Goal: Communication & Community: Share content

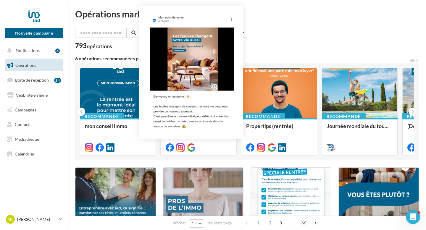
click at [192, 146] on icon at bounding box center [191, 147] width 8 height 8
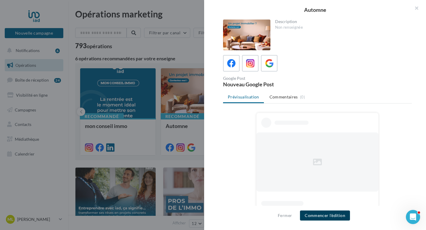
click at [334, 220] on button "Commencer l'édition" at bounding box center [325, 216] width 50 height 10
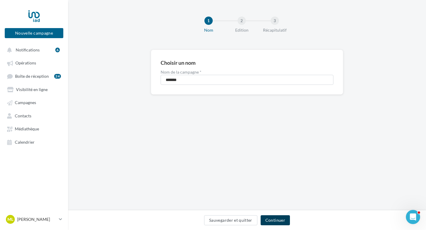
click at [275, 219] on button "Continuer" at bounding box center [275, 220] width 29 height 10
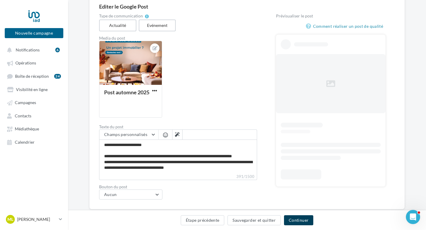
click at [297, 223] on button "Continuer" at bounding box center [298, 220] width 29 height 10
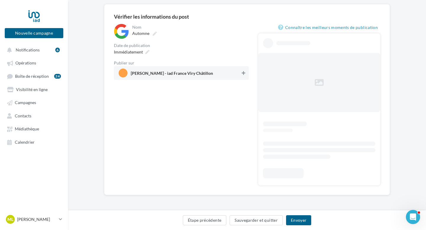
click at [241, 73] on button at bounding box center [243, 72] width 6 height 7
click at [149, 52] on div "Immédiatement" at bounding box center [130, 52] width 39 height 9
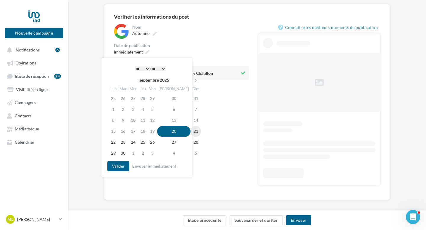
click at [190, 131] on td "21" at bounding box center [195, 131] width 10 height 11
click at [143, 67] on select "* * * * * * * * * * ** ** ** ** ** ** ** ** ** ** ** ** ** **" at bounding box center [142, 69] width 15 height 5
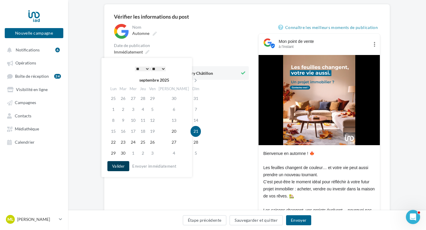
click at [120, 164] on button "Valider" at bounding box center [118, 166] width 22 height 10
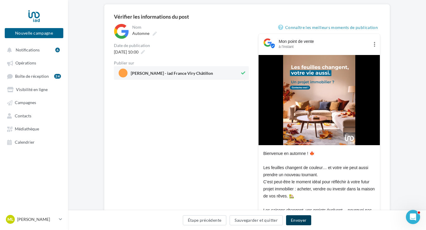
click at [294, 217] on button "Envoyer" at bounding box center [298, 220] width 25 height 10
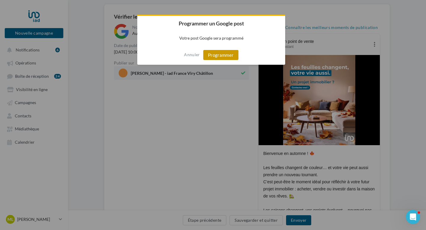
click at [211, 52] on button "Programmer" at bounding box center [220, 55] width 35 height 10
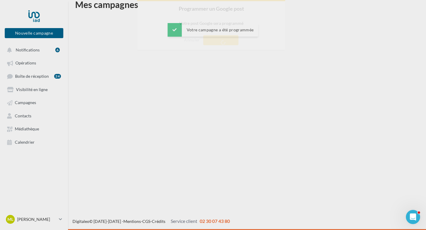
scroll to position [9, 0]
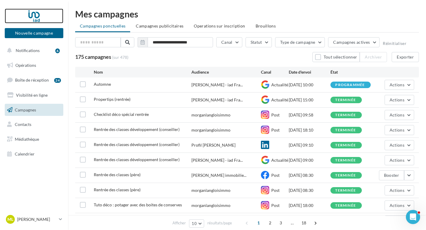
click at [35, 18] on div at bounding box center [33, 16] width 47 height 15
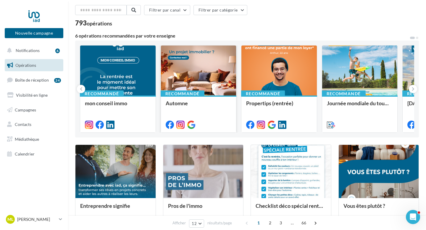
scroll to position [24, 0]
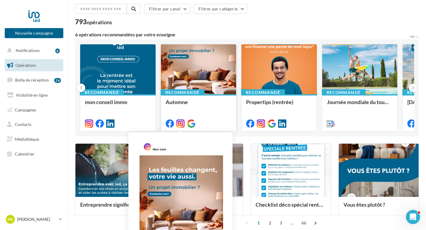
click at [182, 124] on icon at bounding box center [180, 123] width 8 height 8
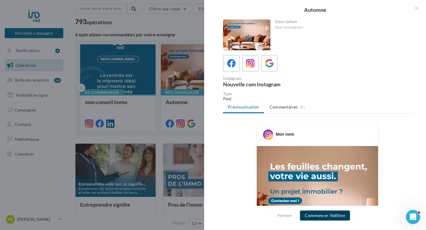
click at [323, 218] on button "Commencer l'édition" at bounding box center [325, 216] width 50 height 10
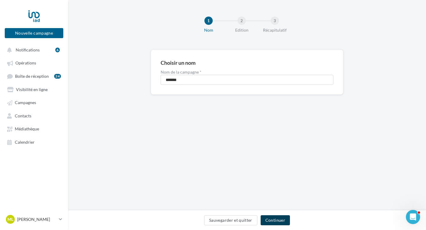
click at [274, 217] on button "Continuer" at bounding box center [275, 220] width 29 height 10
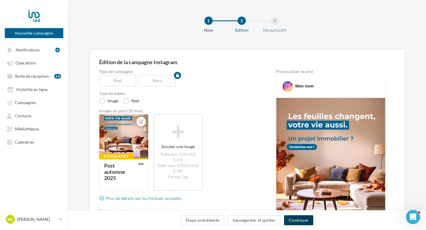
click at [295, 221] on button "Continuer" at bounding box center [298, 220] width 29 height 10
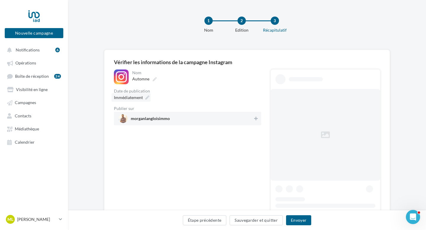
click at [148, 100] on div "Immédiatement" at bounding box center [130, 97] width 39 height 9
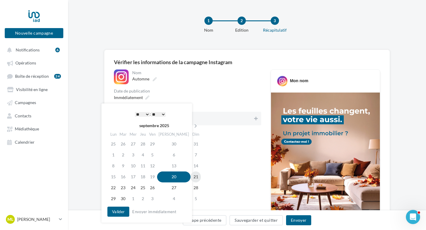
click at [190, 175] on td "21" at bounding box center [195, 177] width 10 height 11
click at [147, 113] on select "* * * * * * * * * * ** ** ** ** ** ** ** ** ** ** ** ** ** **" at bounding box center [142, 114] width 15 height 5
click at [127, 213] on button "Valider" at bounding box center [118, 212] width 22 height 10
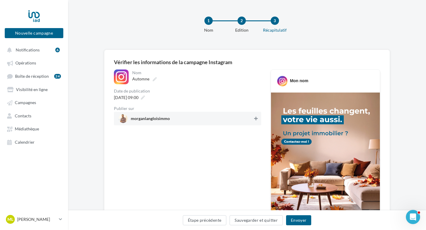
click at [253, 119] on button at bounding box center [256, 118] width 6 height 7
click at [295, 219] on button "Envoyer" at bounding box center [298, 220] width 25 height 10
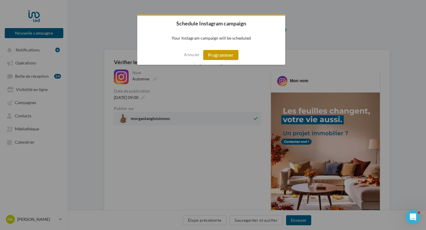
click at [222, 58] on button "Programmer" at bounding box center [220, 55] width 35 height 10
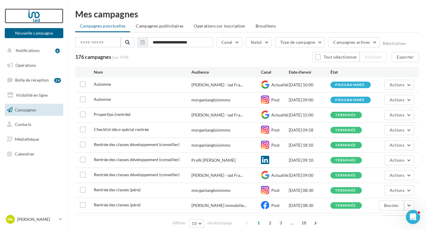
click at [38, 12] on div at bounding box center [33, 16] width 47 height 15
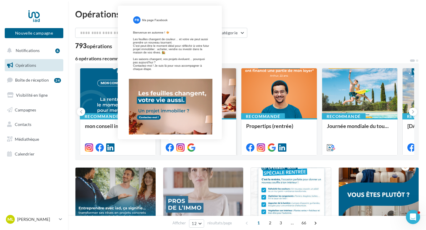
click at [170, 148] on icon at bounding box center [170, 147] width 8 height 8
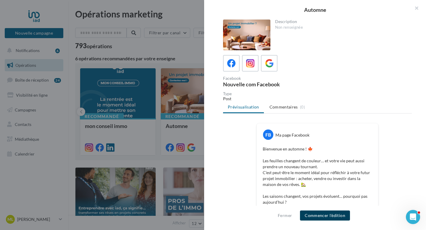
click at [343, 213] on button "Commencer l'édition" at bounding box center [325, 216] width 50 height 10
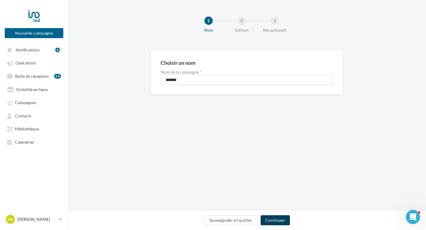
click at [277, 225] on button "Continuer" at bounding box center [275, 220] width 29 height 10
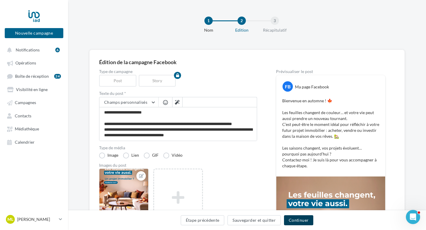
click at [291, 218] on button "Continuer" at bounding box center [298, 220] width 29 height 10
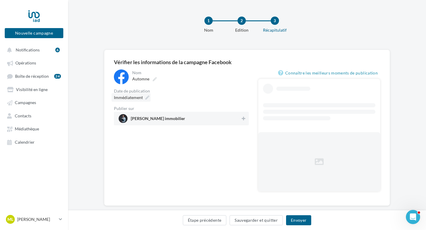
click at [148, 97] on icon at bounding box center [147, 98] width 4 height 4
type input "**********"
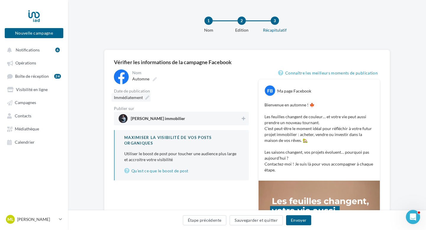
click at [147, 98] on icon at bounding box center [147, 98] width 4 height 4
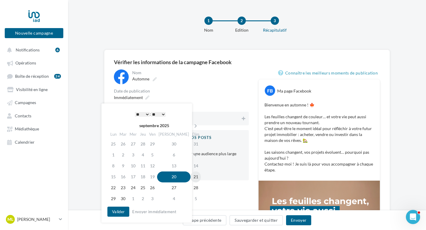
click at [190, 173] on td "21" at bounding box center [195, 177] width 10 height 11
click at [144, 113] on select "* * * * * * * * * * ** ** ** ** ** ** ** ** ** ** ** ** ** **" at bounding box center [142, 114] width 15 height 5
click at [208, 88] on div "Nom ******* Automne Date de publication Immédiatement Publier sur [PERSON_NAME]…" at bounding box center [181, 124] width 135 height 111
click at [121, 209] on button "Valider" at bounding box center [118, 212] width 22 height 10
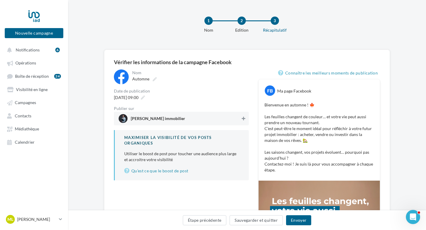
click at [245, 117] on button at bounding box center [243, 118] width 6 height 7
click at [293, 222] on button "Envoyer" at bounding box center [298, 220] width 25 height 10
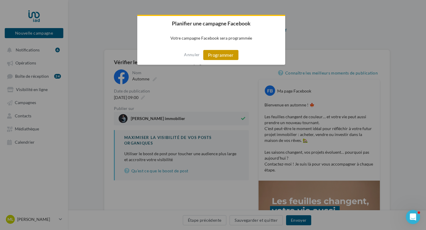
click at [211, 58] on button "Programmer" at bounding box center [220, 55] width 35 height 10
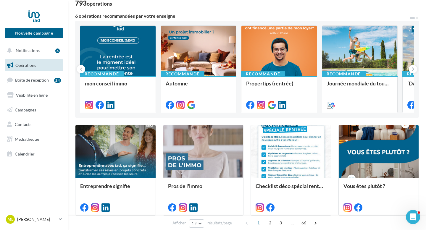
scroll to position [44, 0]
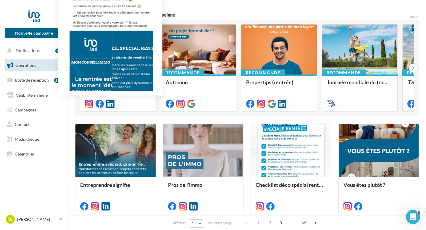
click at [111, 106] on icon at bounding box center [110, 104] width 8 height 8
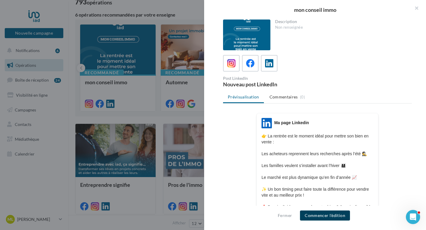
click at [319, 216] on button "Commencer l'édition" at bounding box center [325, 216] width 50 height 10
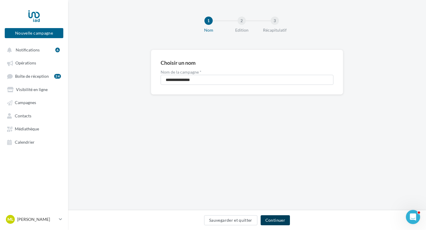
click at [274, 220] on button "Continuer" at bounding box center [275, 220] width 29 height 10
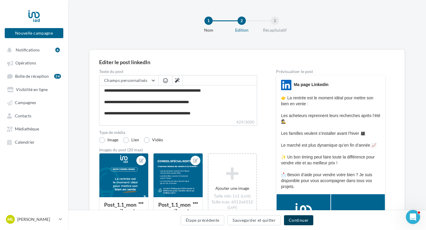
click at [292, 220] on button "Continuer" at bounding box center [298, 220] width 29 height 10
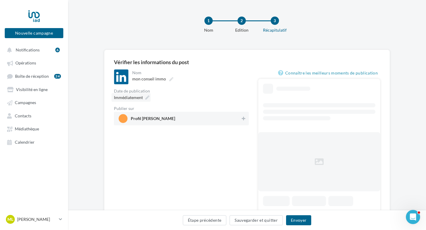
click at [150, 101] on div "Immédiatement" at bounding box center [130, 97] width 39 height 9
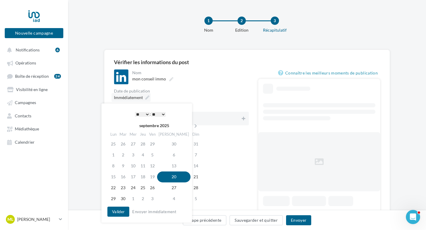
click at [150, 101] on div "Immédiatement" at bounding box center [130, 97] width 39 height 9
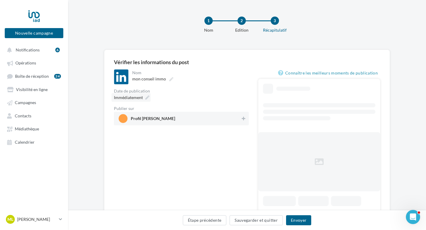
click at [146, 100] on div "Immédiatement" at bounding box center [130, 97] width 39 height 9
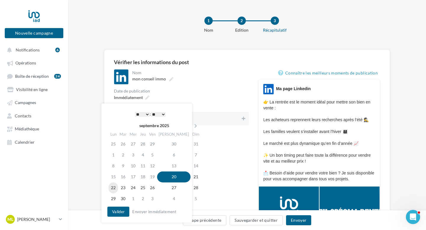
click at [113, 184] on td "22" at bounding box center [113, 187] width 9 height 11
click at [147, 111] on div "* * * * * * * * * * ** ** ** ** ** ** ** ** ** ** ** ** ** ** : ** ** ** ** ** …" at bounding box center [150, 114] width 60 height 9
click at [146, 113] on select "* * * * * * * * * * ** ** ** ** ** ** ** ** ** ** ** ** ** **" at bounding box center [142, 114] width 15 height 5
click at [176, 91] on div "Date de publication" at bounding box center [181, 91] width 135 height 4
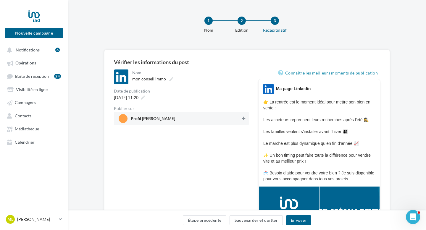
click at [244, 119] on icon at bounding box center [244, 119] width 4 height 4
click at [300, 223] on button "Envoyer" at bounding box center [298, 220] width 25 height 10
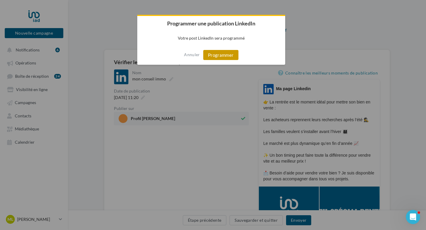
click at [225, 57] on button "Programmer" at bounding box center [220, 55] width 35 height 10
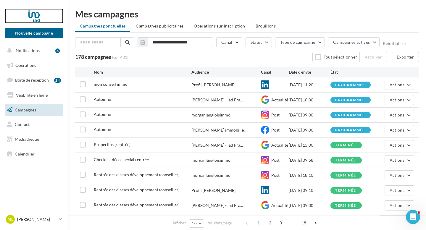
click at [32, 18] on div at bounding box center [33, 16] width 47 height 15
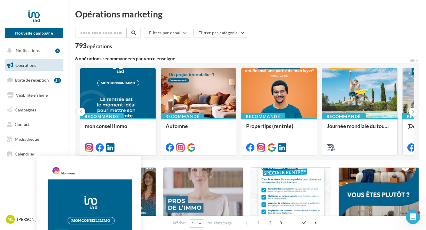
click at [89, 148] on icon at bounding box center [89, 147] width 8 height 8
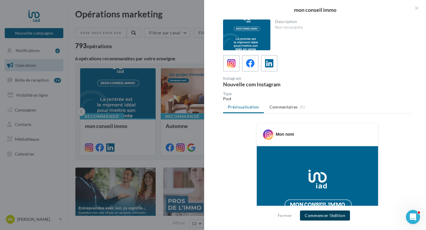
click at [328, 216] on button "Commencer l'édition" at bounding box center [325, 216] width 50 height 10
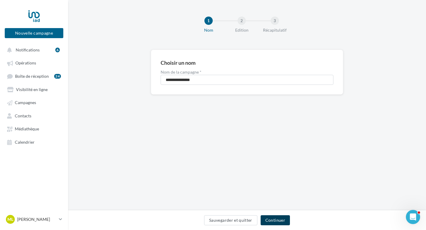
click at [284, 221] on button "Continuer" at bounding box center [275, 220] width 29 height 10
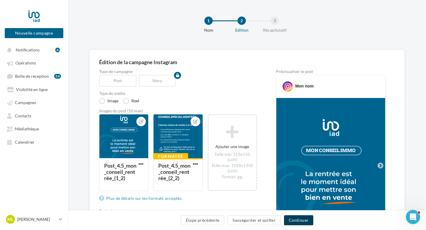
click at [296, 221] on button "Continuer" at bounding box center [298, 220] width 29 height 10
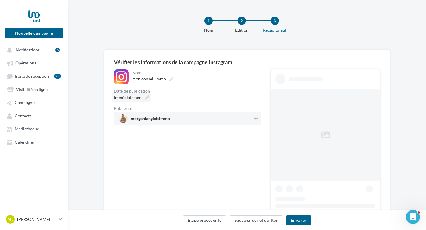
click at [148, 96] on icon at bounding box center [147, 98] width 4 height 4
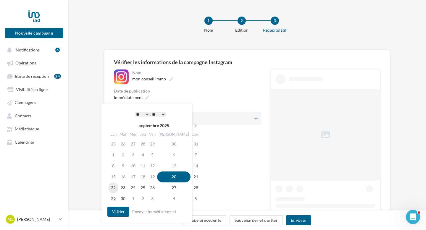
click at [113, 190] on td "22" at bounding box center [113, 187] width 9 height 11
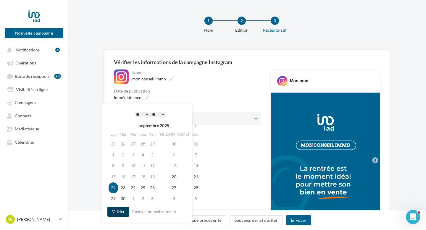
click at [124, 212] on button "Valider" at bounding box center [118, 212] width 22 height 10
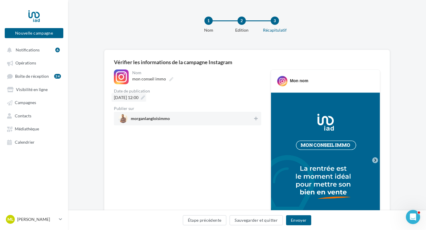
click at [138, 98] on span "22/09/2025 à 12:00" at bounding box center [126, 97] width 25 height 5
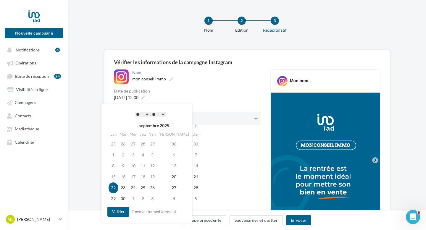
click at [139, 114] on select "* * * * * * * * * * ** ** ** ** ** ** ** ** ** ** ** ** ** **" at bounding box center [142, 114] width 15 height 5
click at [115, 211] on button "Valider" at bounding box center [118, 212] width 22 height 10
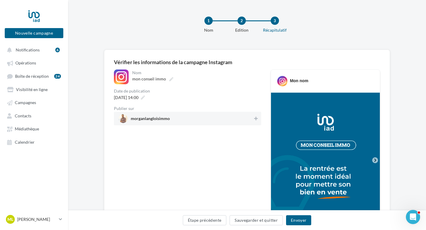
click at [252, 119] on span "morganlangloisimmo" at bounding box center [186, 118] width 134 height 9
click at [293, 218] on button "Envoyer" at bounding box center [298, 220] width 25 height 10
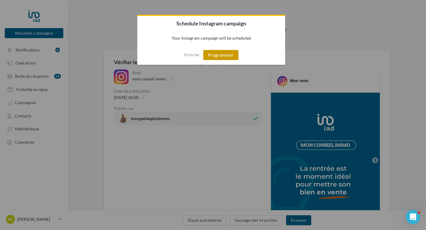
click at [208, 56] on button "Programmer" at bounding box center [220, 55] width 35 height 10
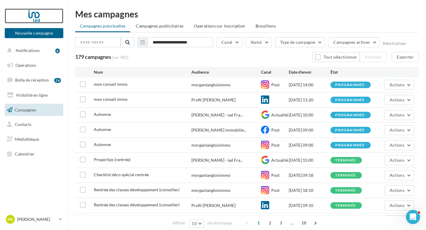
click at [34, 18] on div at bounding box center [33, 16] width 47 height 15
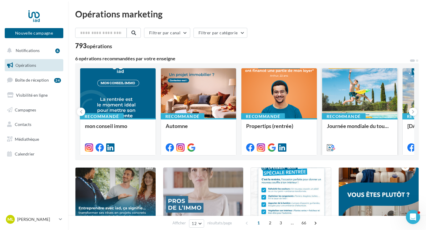
click at [331, 149] on icon at bounding box center [331, 147] width 8 height 8
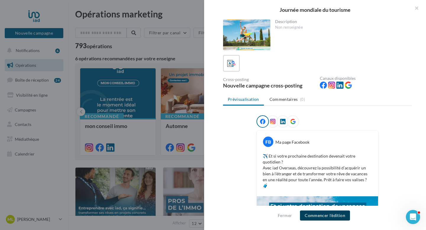
click at [320, 218] on button "Commencer l'édition" at bounding box center [325, 216] width 50 height 10
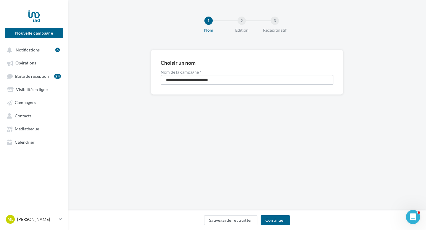
click at [198, 78] on input "**********" at bounding box center [247, 80] width 173 height 10
click at [277, 224] on button "Continuer" at bounding box center [275, 220] width 29 height 10
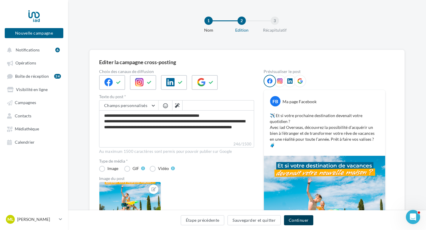
click at [308, 222] on button "Continuer" at bounding box center [298, 220] width 29 height 10
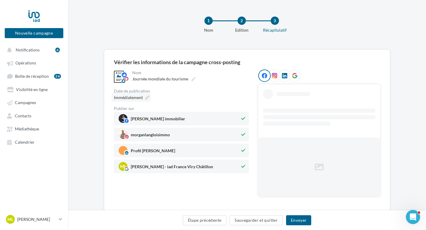
click at [145, 99] on icon at bounding box center [147, 98] width 4 height 4
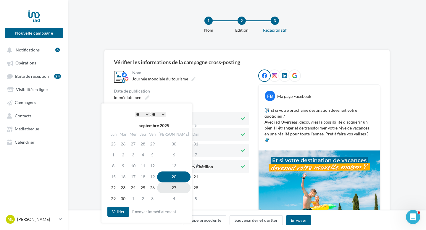
click at [169, 190] on td "27" at bounding box center [173, 187] width 33 height 11
click at [146, 116] on select "* * * * * * * * * * ** ** ** ** ** ** ** ** ** ** ** ** ** **" at bounding box center [142, 114] width 15 height 5
click at [154, 114] on select "** ** ** ** ** **" at bounding box center [158, 114] width 15 height 5
click at [122, 211] on button "Valider" at bounding box center [118, 212] width 22 height 10
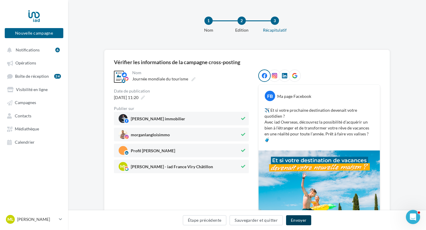
click at [294, 217] on button "Envoyer" at bounding box center [298, 220] width 25 height 10
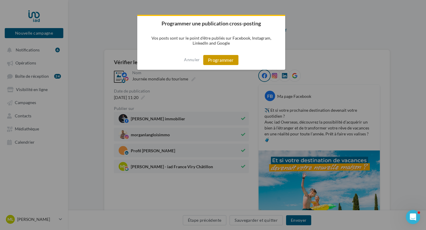
click at [231, 62] on button "Programmer" at bounding box center [220, 60] width 35 height 10
